Goal: Navigation & Orientation: Find specific page/section

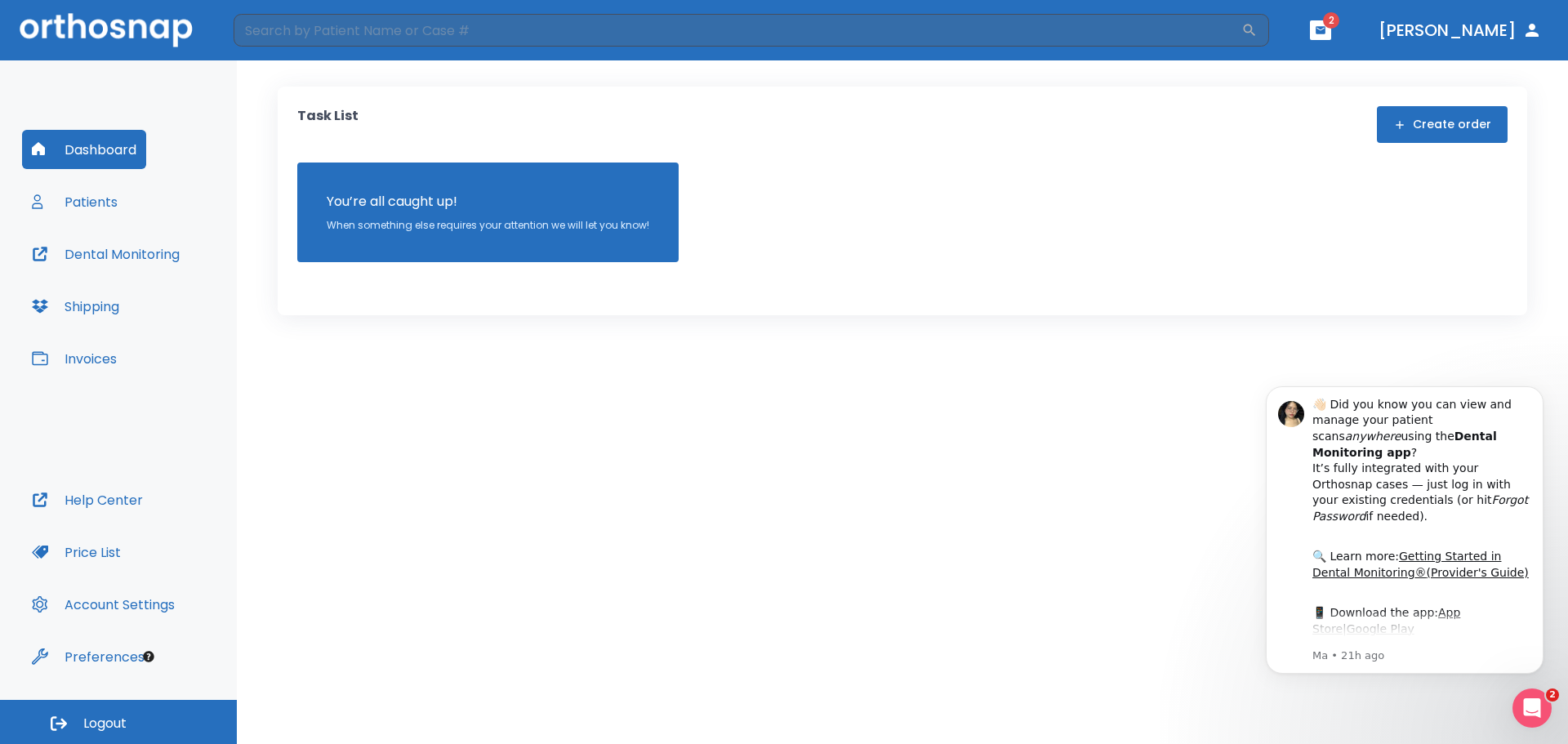
click at [1340, 26] on span "2" at bounding box center [1331, 20] width 16 height 16
click at [1327, 26] on icon "button" at bounding box center [1320, 30] width 11 height 11
click at [112, 215] on div at bounding box center [784, 372] width 1568 height 744
click at [111, 208] on button "Patients" at bounding box center [75, 202] width 106 height 39
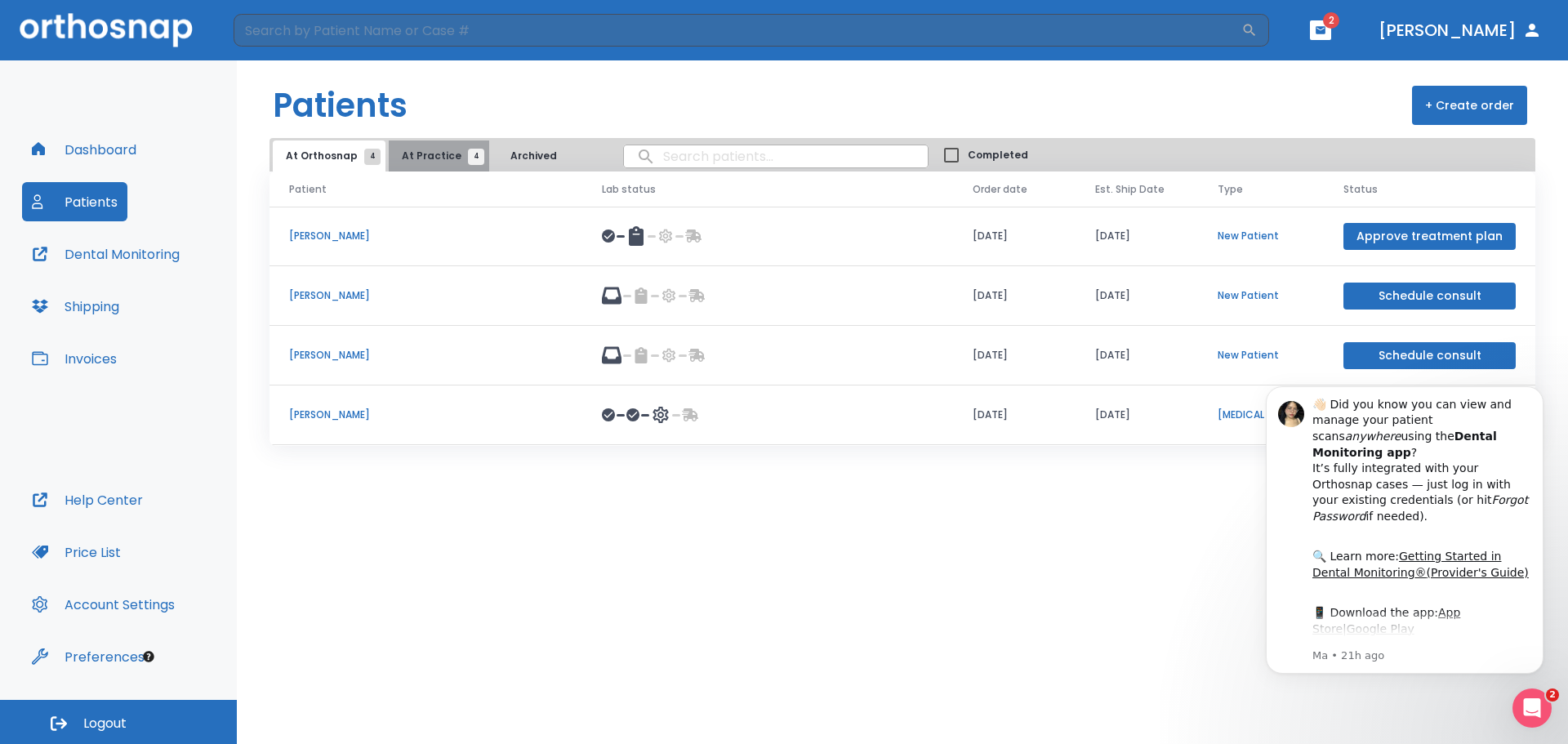
click at [468, 153] on span "4" at bounding box center [475, 156] width 16 height 16
